Goal: Share content: Contribute content

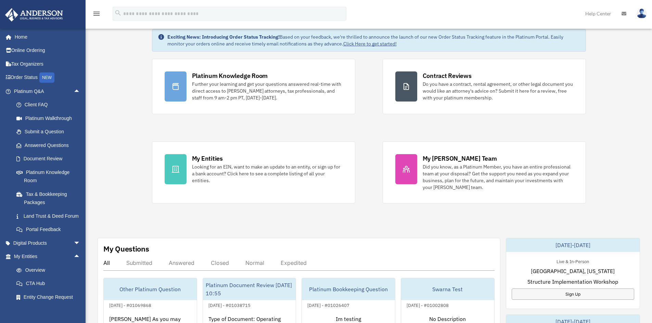
scroll to position [176, 0]
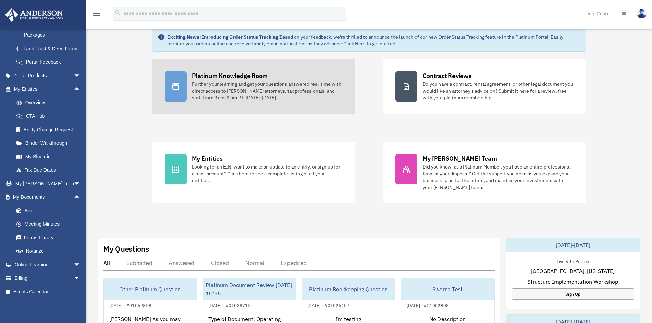
click at [246, 78] on div "Platinum Knowledge Room" at bounding box center [230, 76] width 76 height 9
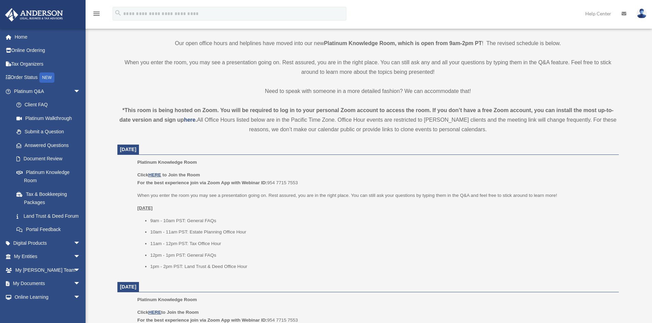
scroll to position [171, 0]
click at [23, 36] on link "Home" at bounding box center [48, 37] width 86 height 14
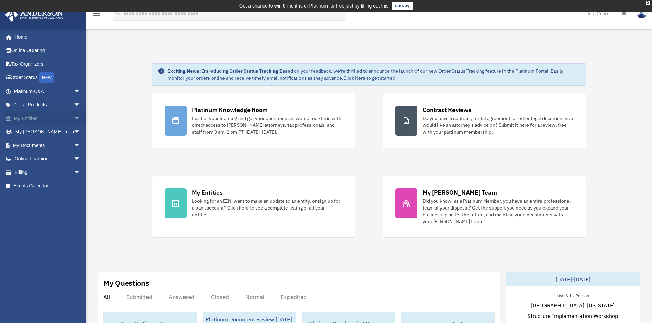
click at [74, 115] on span "arrow_drop_down" at bounding box center [81, 119] width 14 height 14
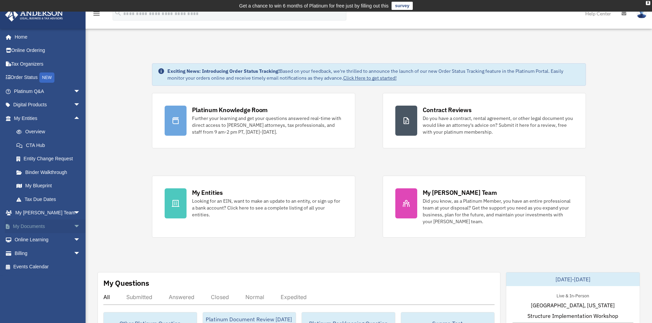
click at [74, 225] on span "arrow_drop_down" at bounding box center [81, 227] width 14 height 14
click at [26, 237] on link "Box" at bounding box center [50, 240] width 81 height 14
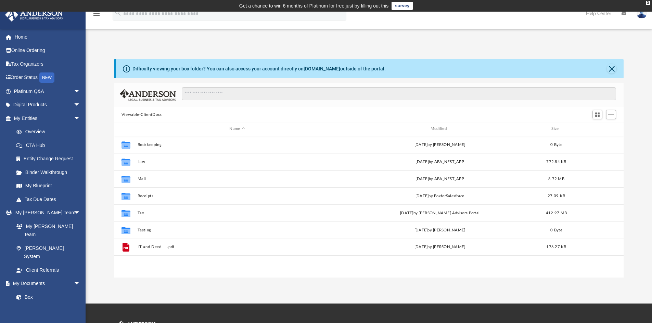
scroll to position [151, 504]
click at [611, 112] on span "Add" at bounding box center [611, 115] width 6 height 6
click at [598, 128] on li "Upload" at bounding box center [601, 128] width 22 height 7
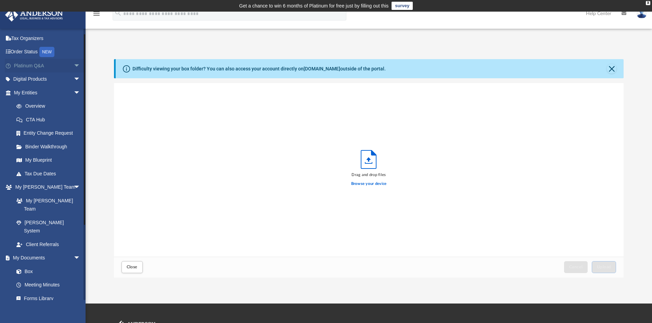
scroll to position [0, 0]
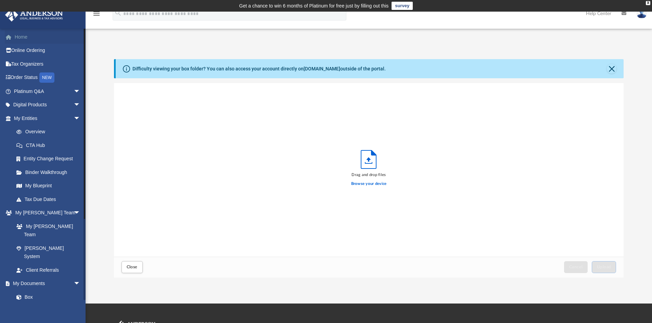
click at [19, 34] on link "Home" at bounding box center [48, 37] width 86 height 14
